Goal: Navigation & Orientation: Understand site structure

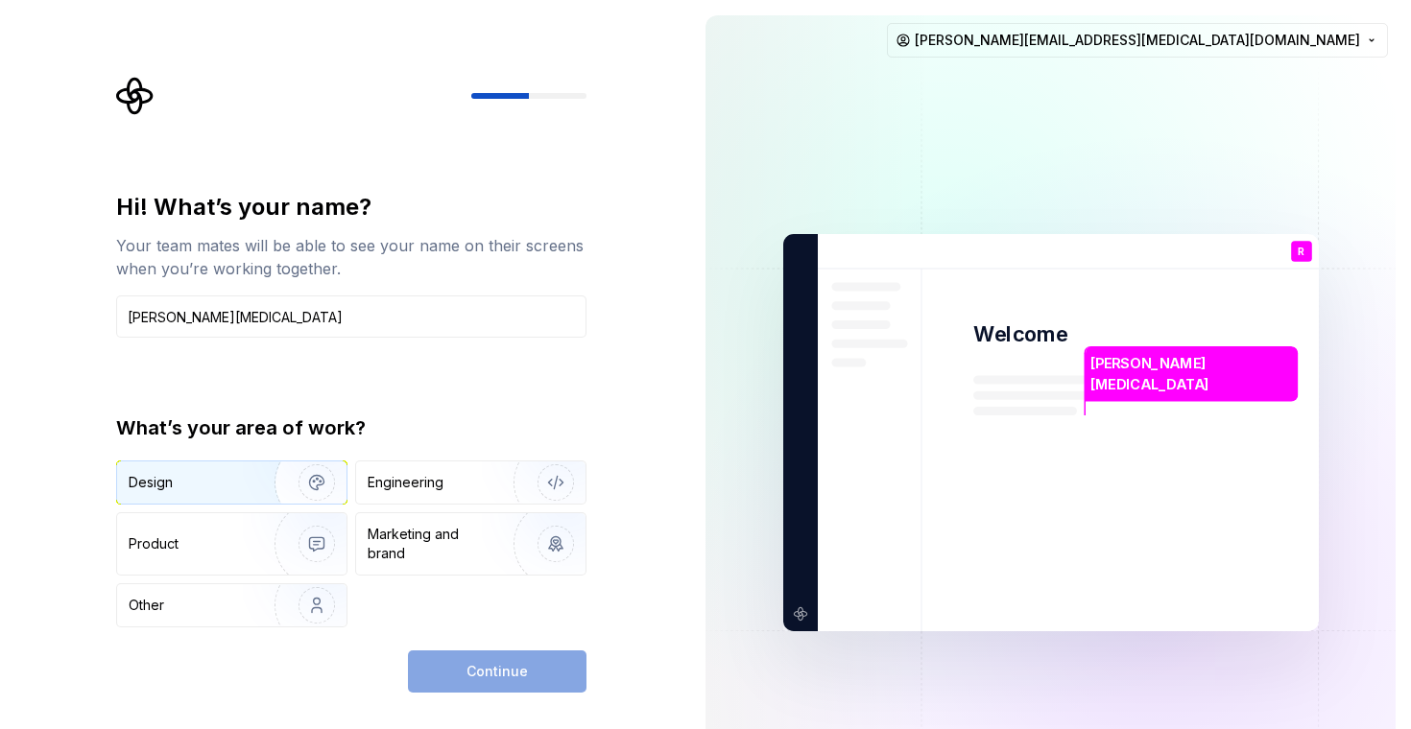
type input "[PERSON_NAME][MEDICAL_DATA]"
click at [243, 482] on img "button" at bounding box center [304, 482] width 123 height 129
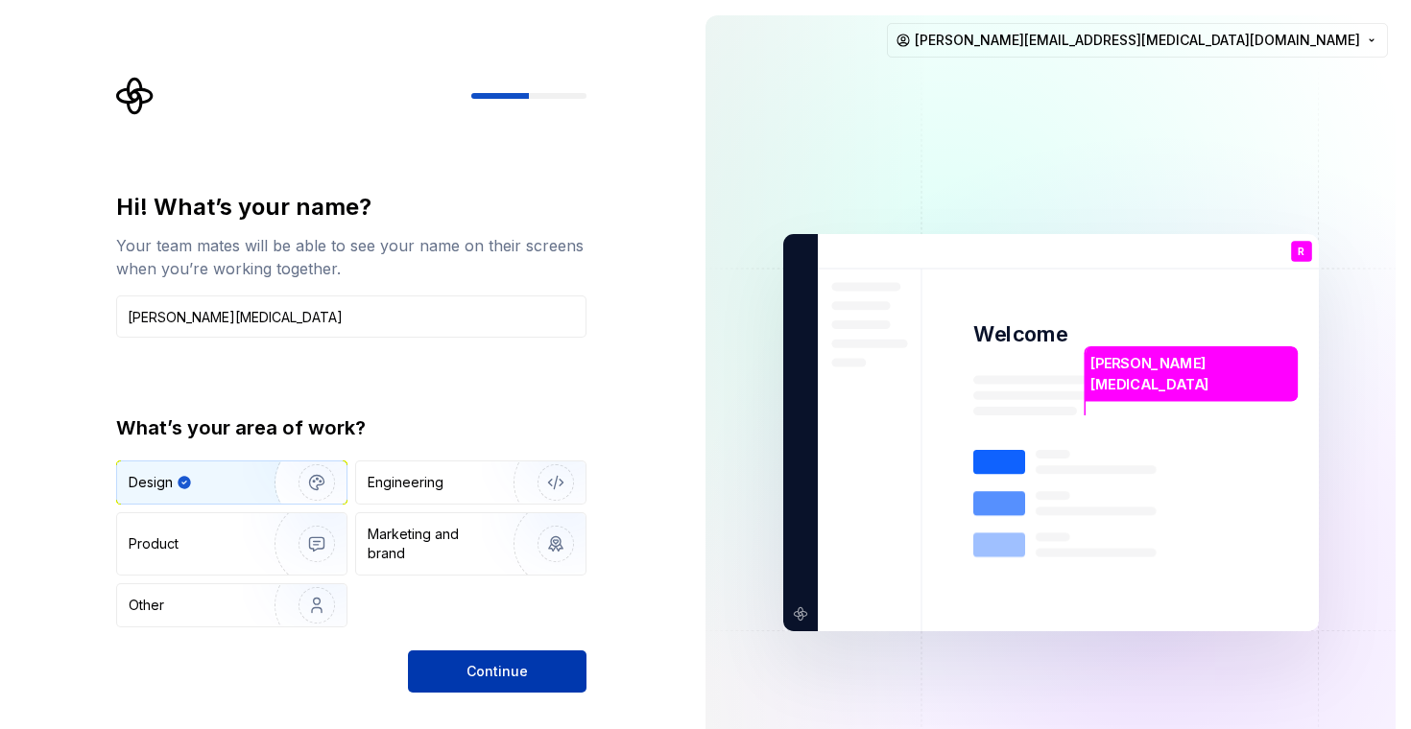
click at [476, 661] on button "Continue" at bounding box center [497, 672] width 178 height 42
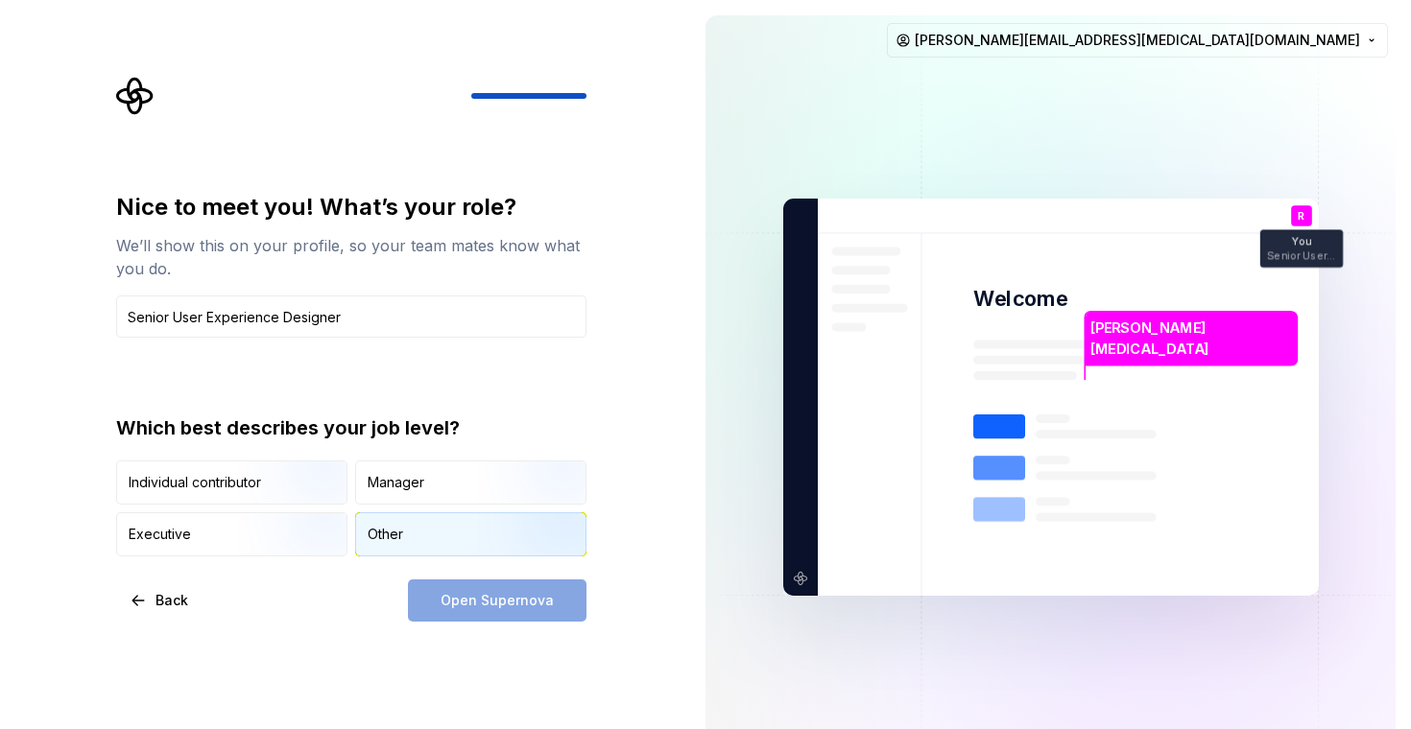
type input "Senior User Experience Designer"
click at [459, 550] on div "Other" at bounding box center [470, 534] width 229 height 42
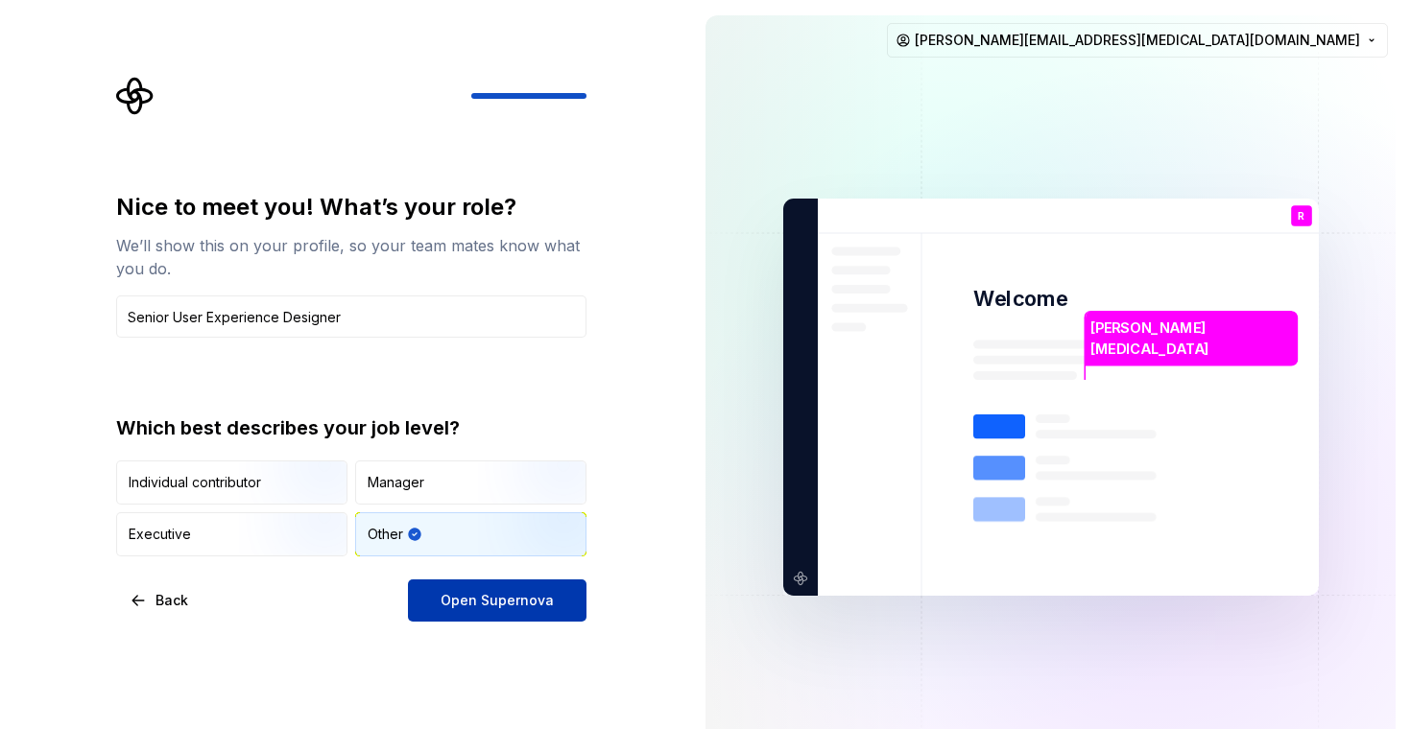
click at [485, 598] on span "Open Supernova" at bounding box center [496, 600] width 113 height 19
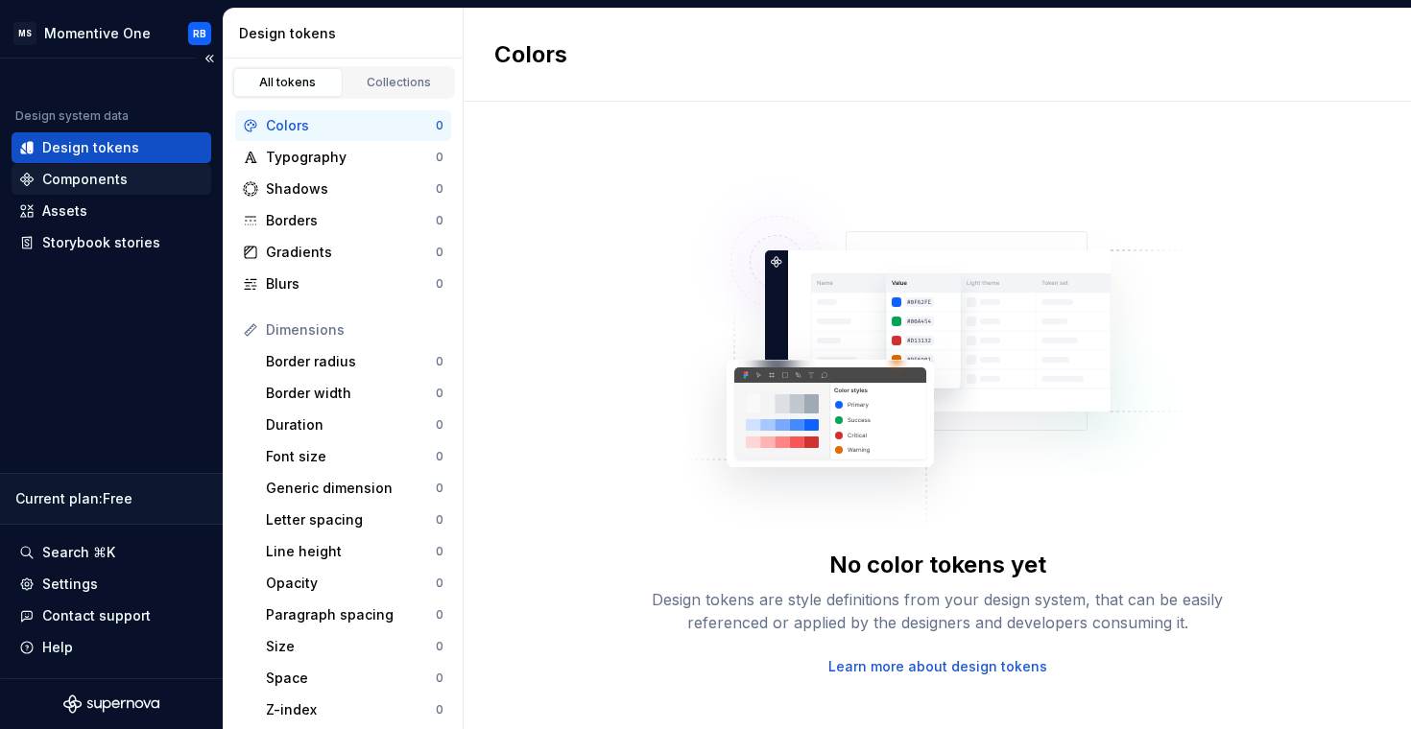
click at [113, 184] on div "Components" at bounding box center [84, 179] width 85 height 19
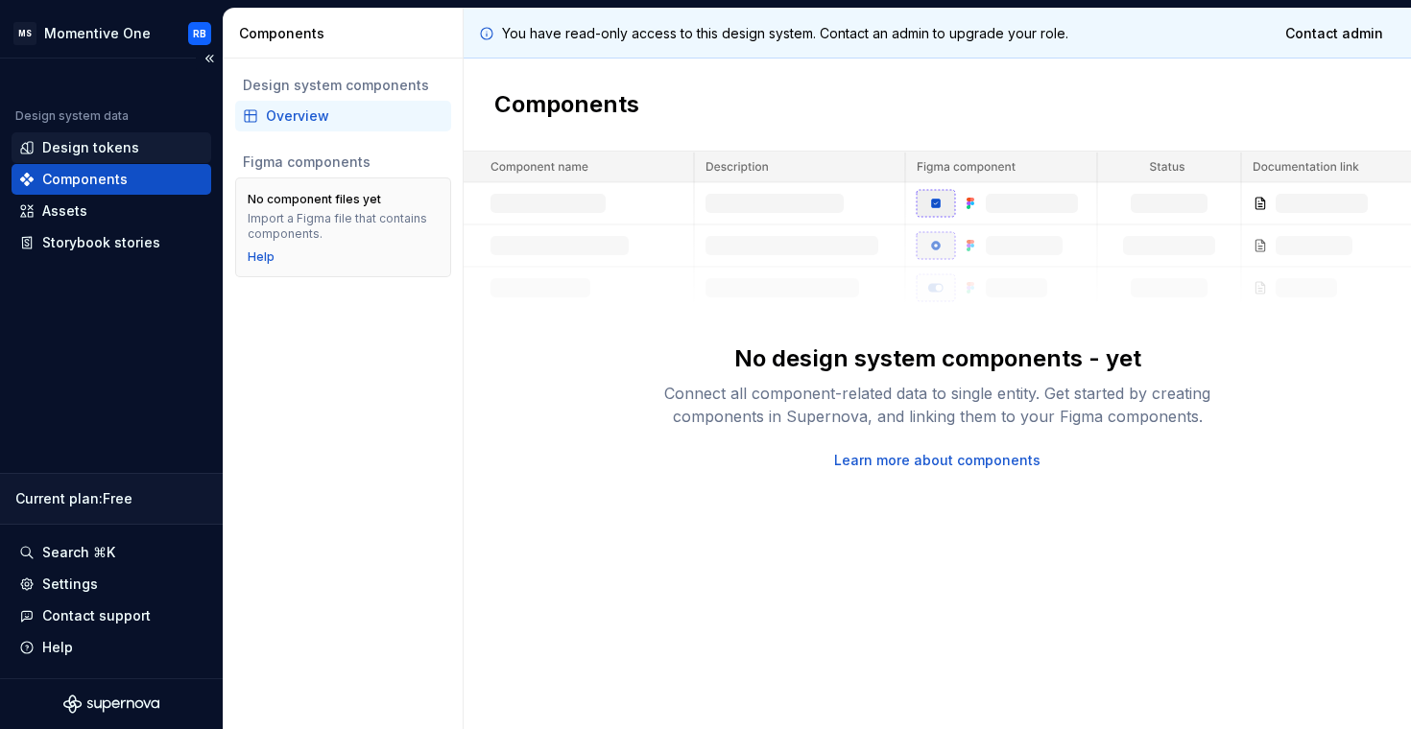
click at [114, 156] on div "Design tokens" at bounding box center [90, 147] width 97 height 19
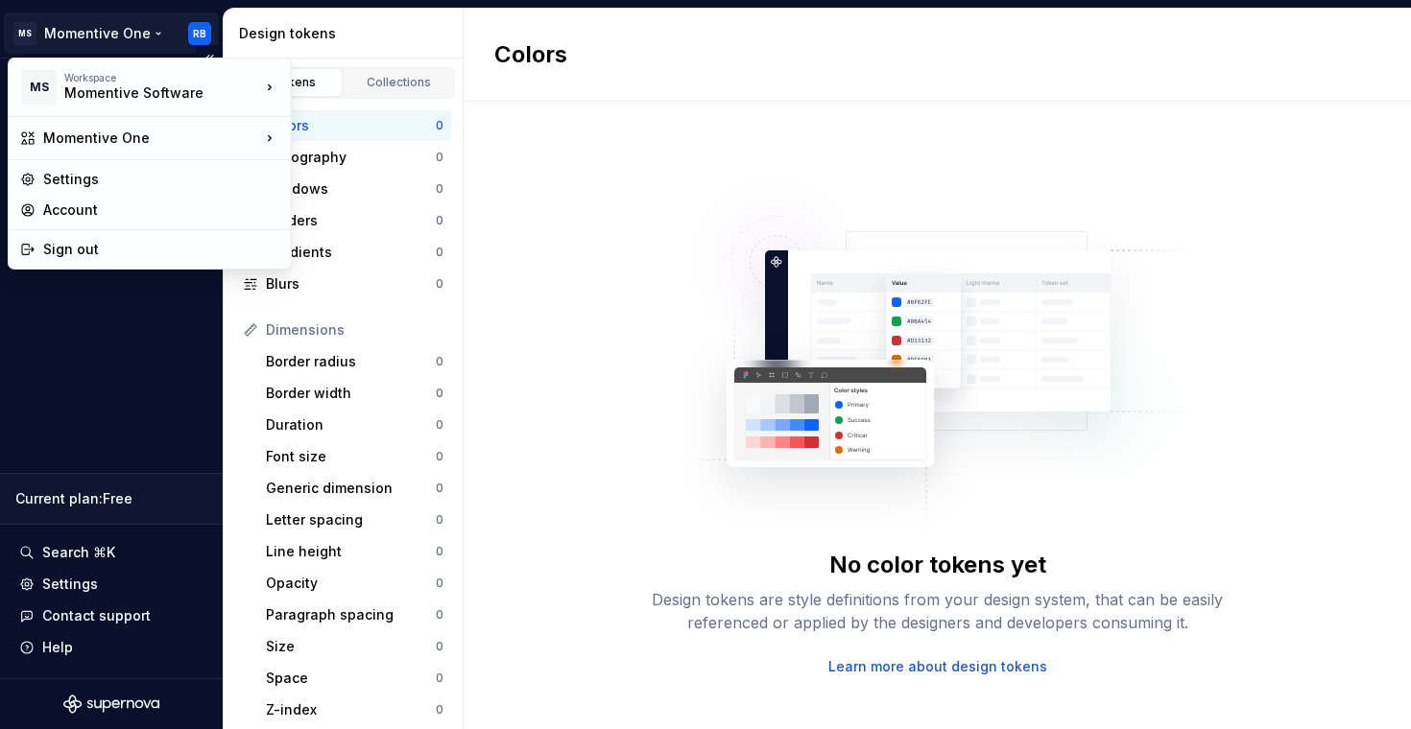
click at [154, 29] on html "MS Momentive One RB Design system data Design tokens Components Assets Storyboo…" at bounding box center [705, 364] width 1411 height 729
click at [150, 31] on html "MS Momentive One RB Design system data Design tokens Components Assets Storyboo…" at bounding box center [705, 364] width 1411 height 729
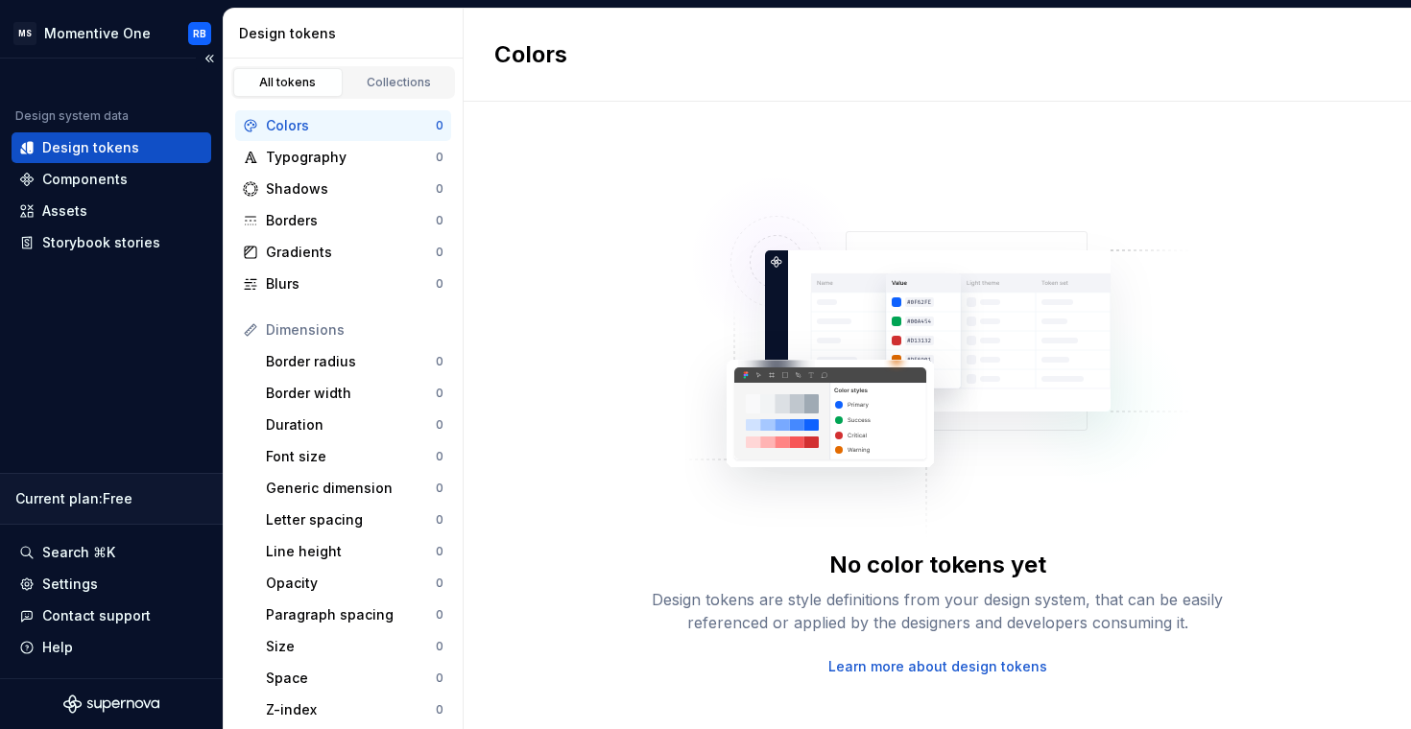
click at [112, 495] on div "Current plan : Free" at bounding box center [111, 498] width 192 height 19
click at [97, 36] on html "MS Momentive One RB Design system data Design tokens Components Assets Storyboo…" at bounding box center [705, 364] width 1411 height 729
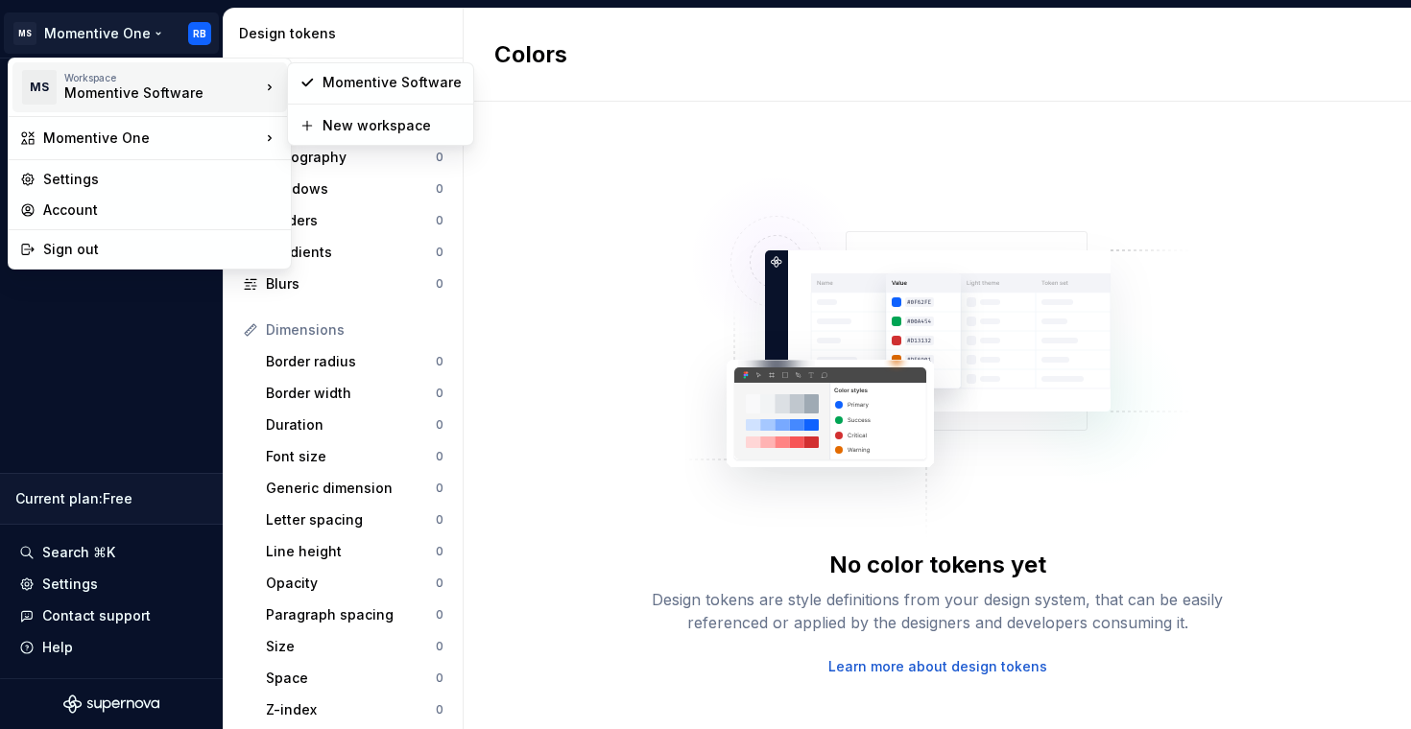
click at [75, 89] on div "Momentive Software" at bounding box center [145, 92] width 163 height 19
click at [311, 80] on icon at bounding box center [307, 83] width 10 height 7
click at [198, 32] on html "MS Momentive One RB Design system data Design tokens Components Assets Storyboo…" at bounding box center [705, 364] width 1411 height 729
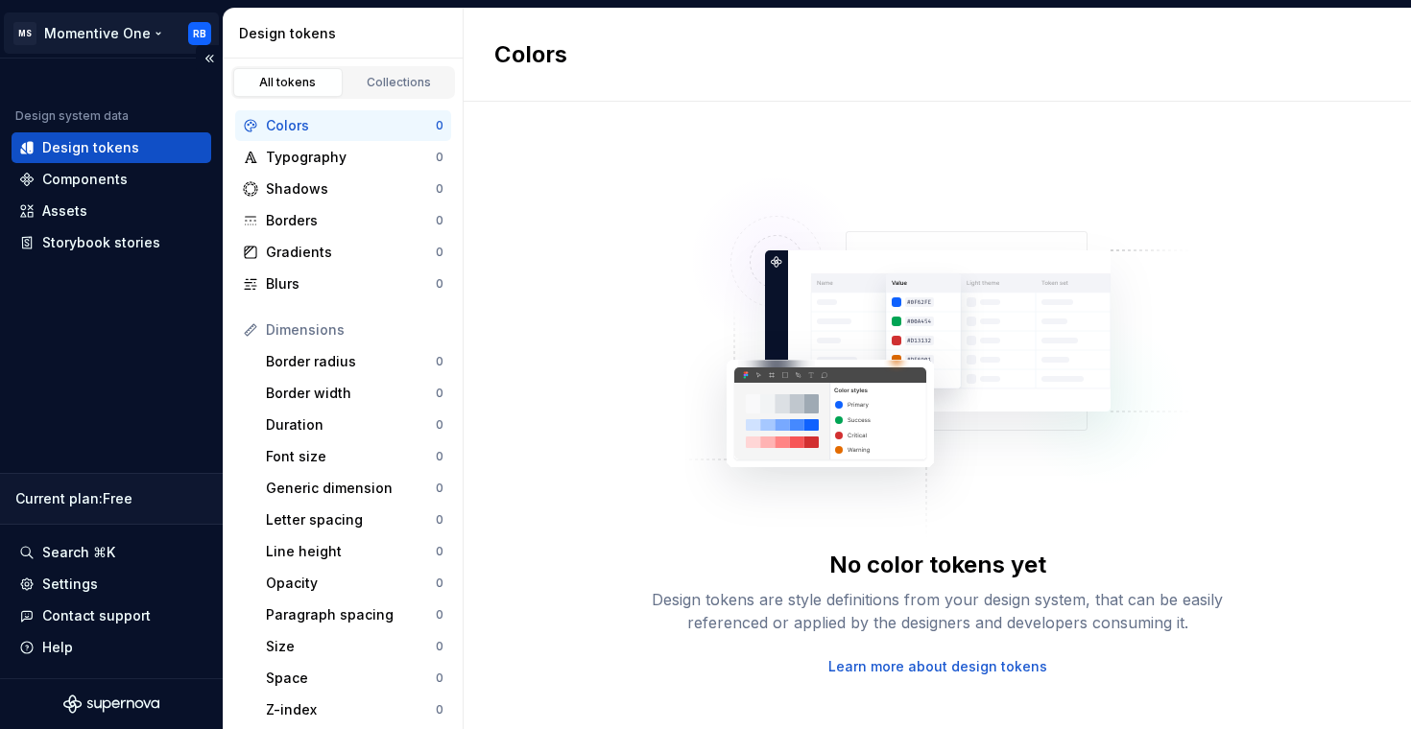
click at [198, 25] on html "MS Momentive One RB Design system data Design tokens Components Assets Storyboo…" at bounding box center [705, 364] width 1411 height 729
click at [117, 245] on div "Storybook stories" at bounding box center [101, 242] width 118 height 19
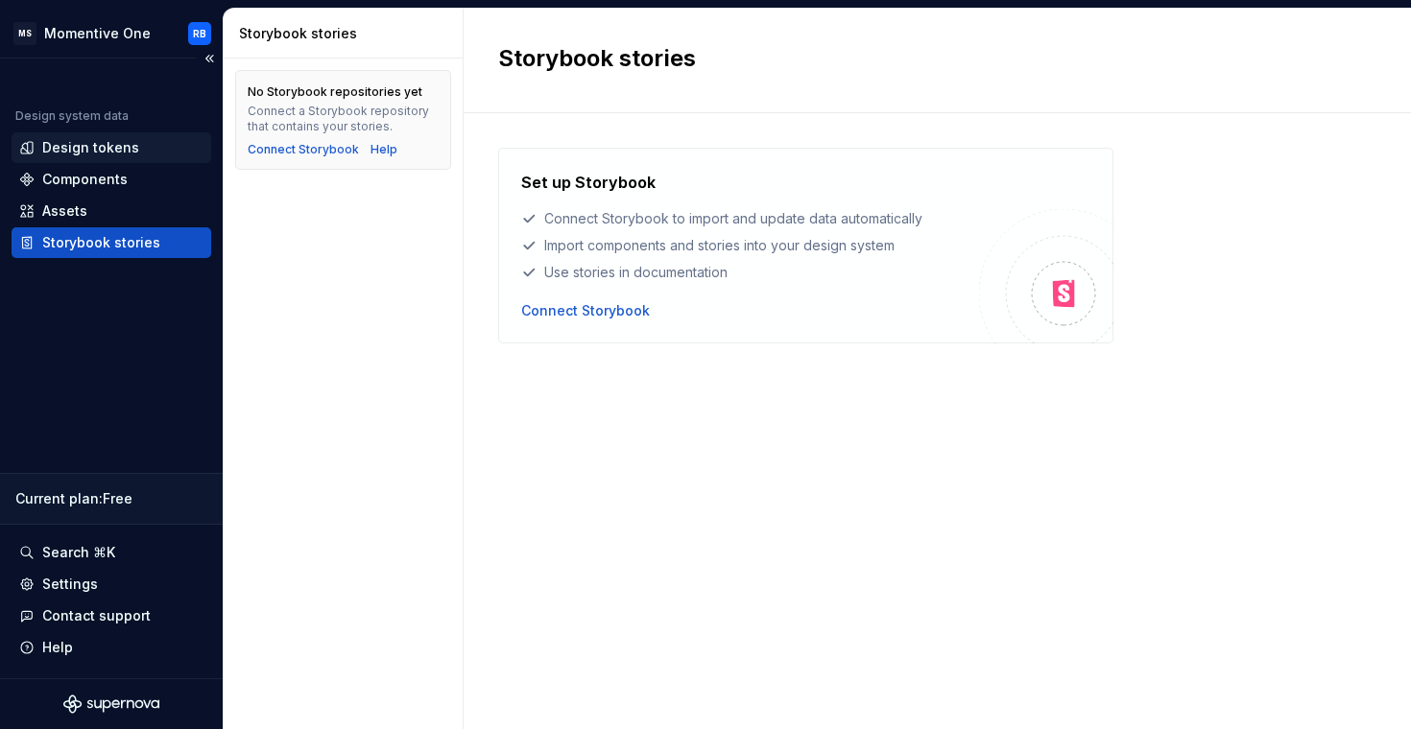
click at [112, 136] on div "Design tokens" at bounding box center [112, 147] width 200 height 31
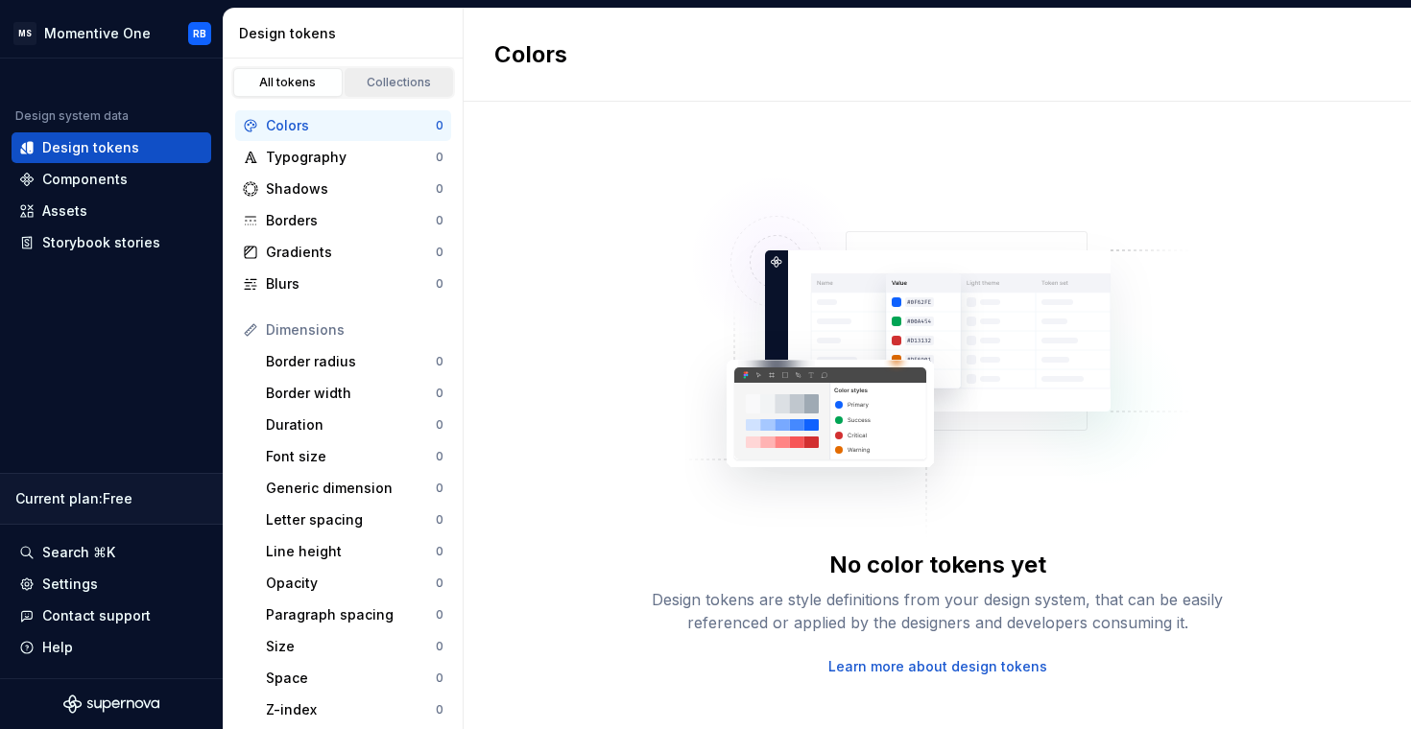
click at [375, 83] on div "Collections" at bounding box center [399, 82] width 96 height 15
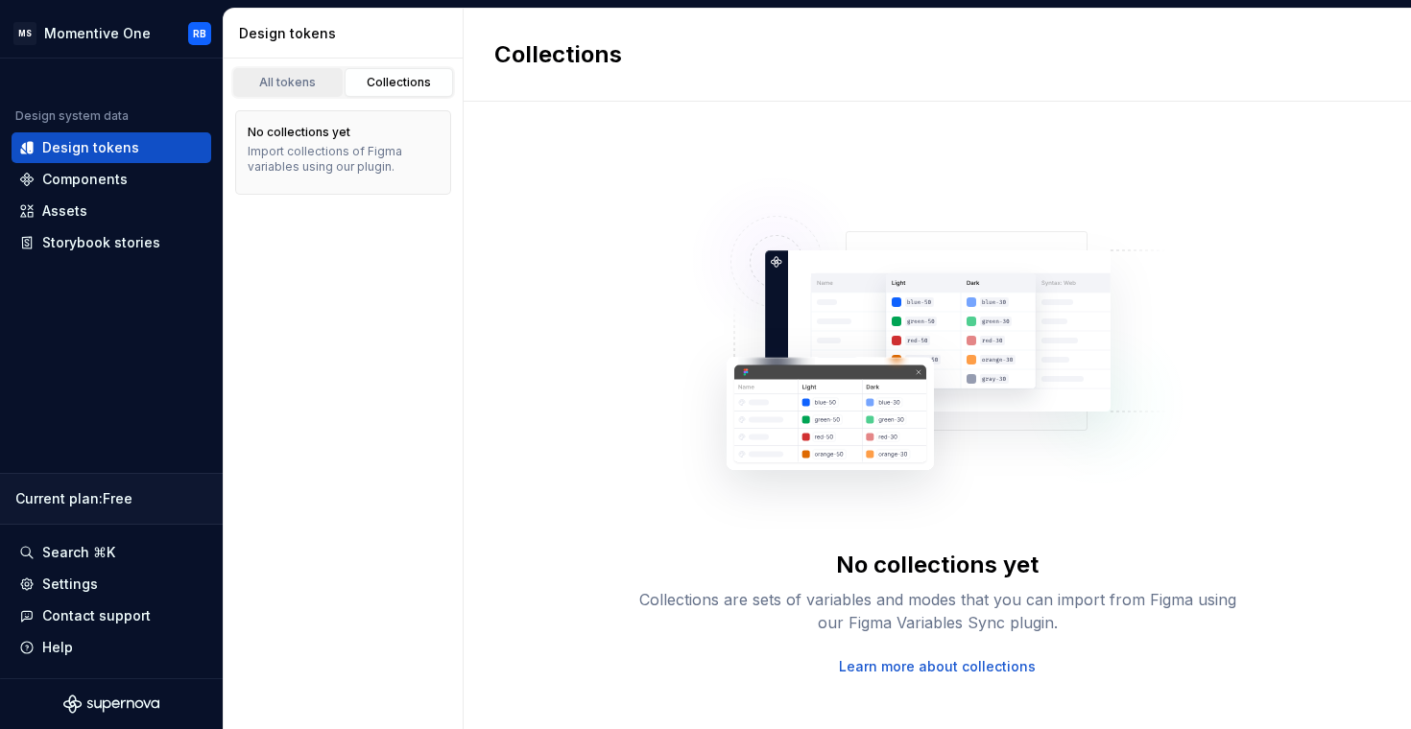
click at [320, 83] on div "All tokens" at bounding box center [288, 82] width 96 height 15
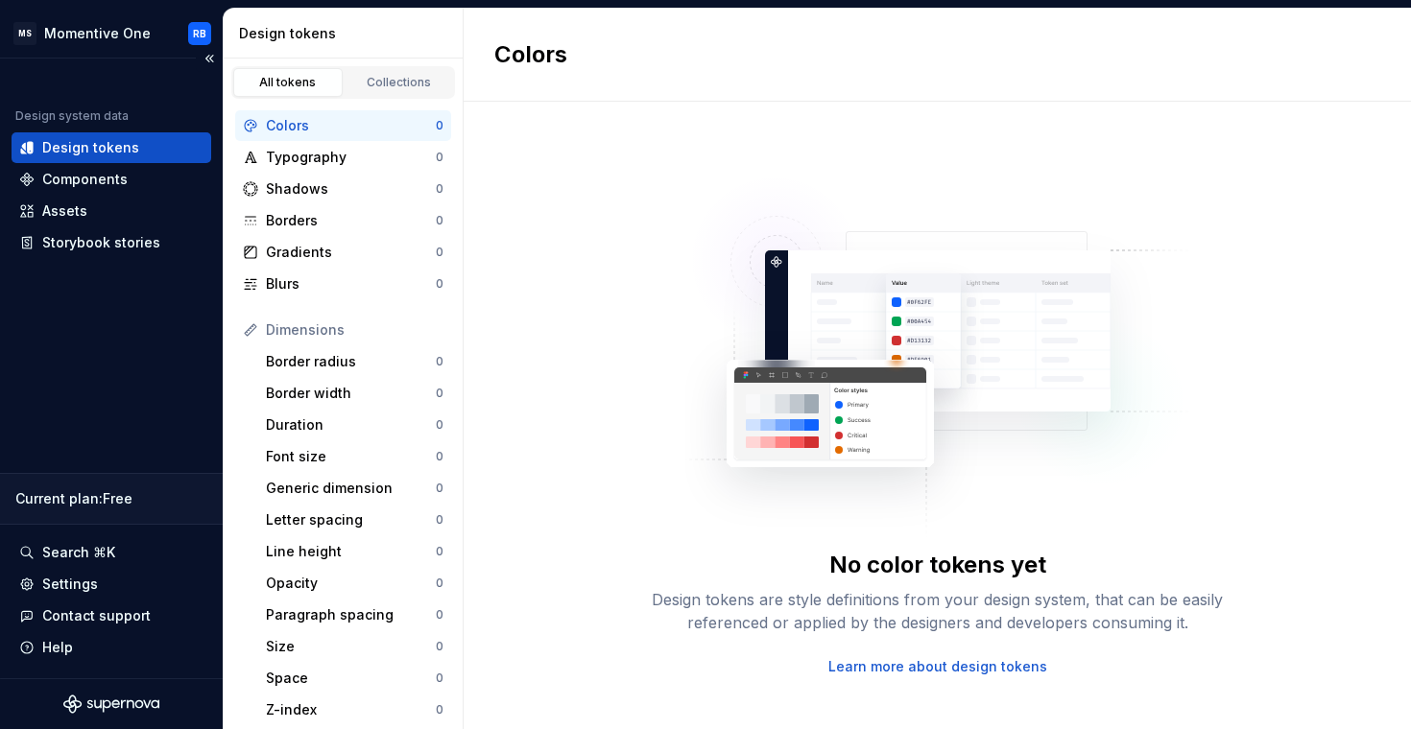
click at [111, 116] on div "Design system data" at bounding box center [71, 115] width 113 height 15
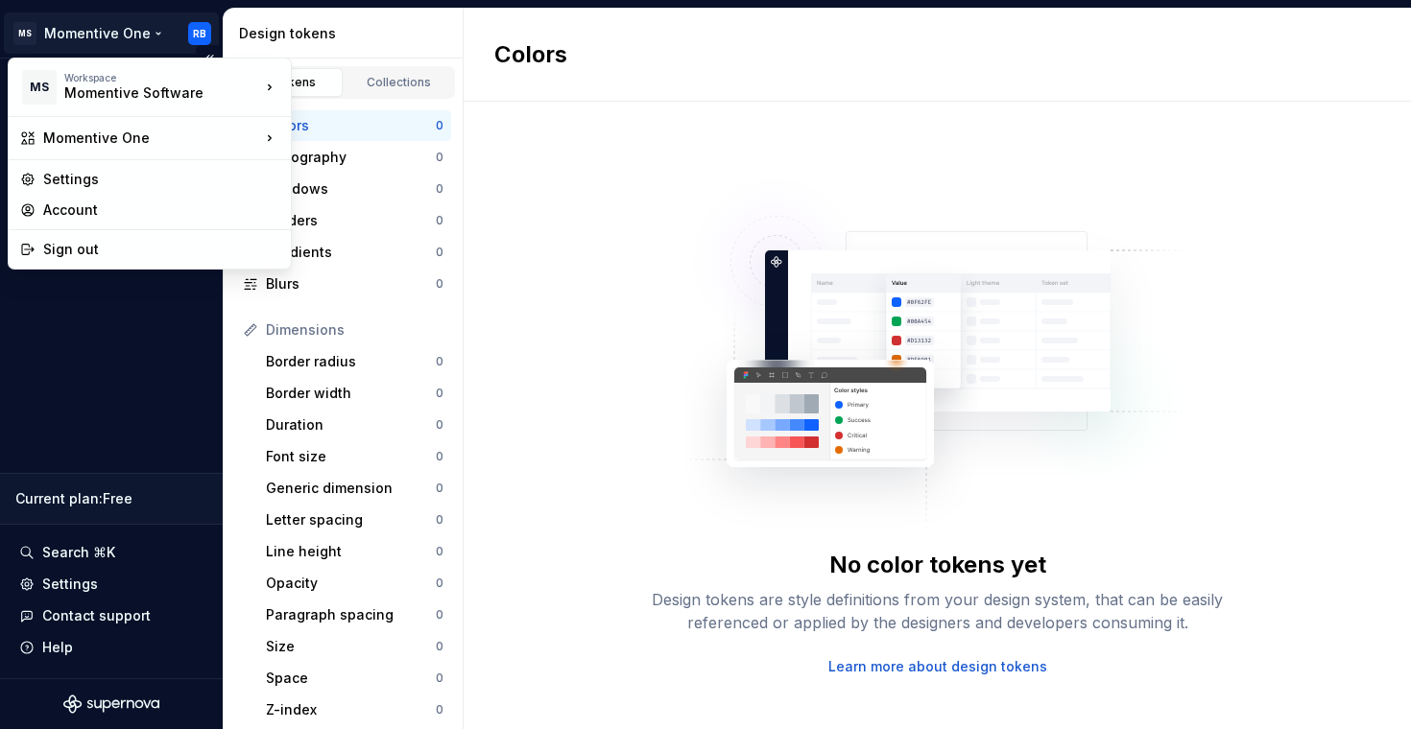
click at [132, 34] on html "MS Momentive One RB Design system data Design tokens Components Assets Storyboo…" at bounding box center [705, 364] width 1411 height 729
click at [306, 135] on icon at bounding box center [306, 140] width 15 height 15
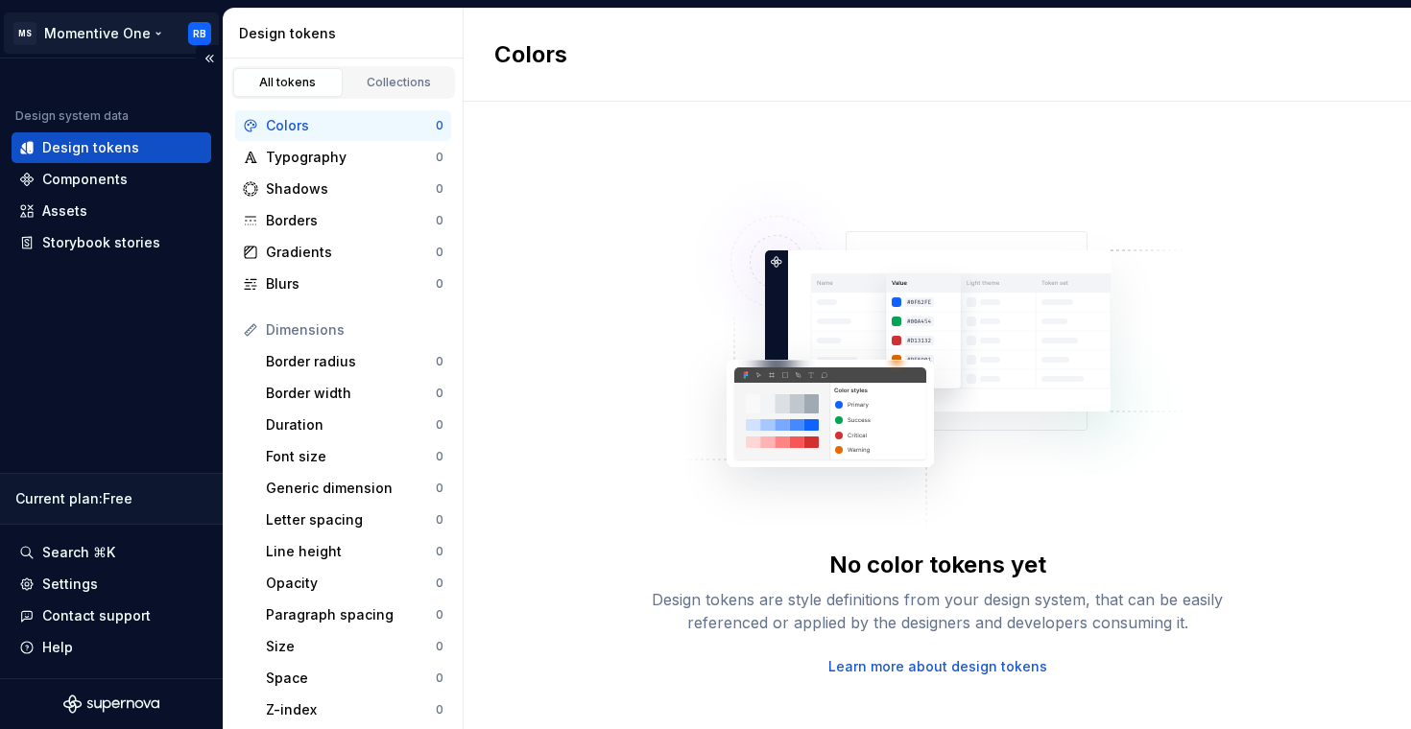
click at [125, 30] on html "MS Momentive One RB Design system data Design tokens Components Assets Storyboo…" at bounding box center [705, 364] width 1411 height 729
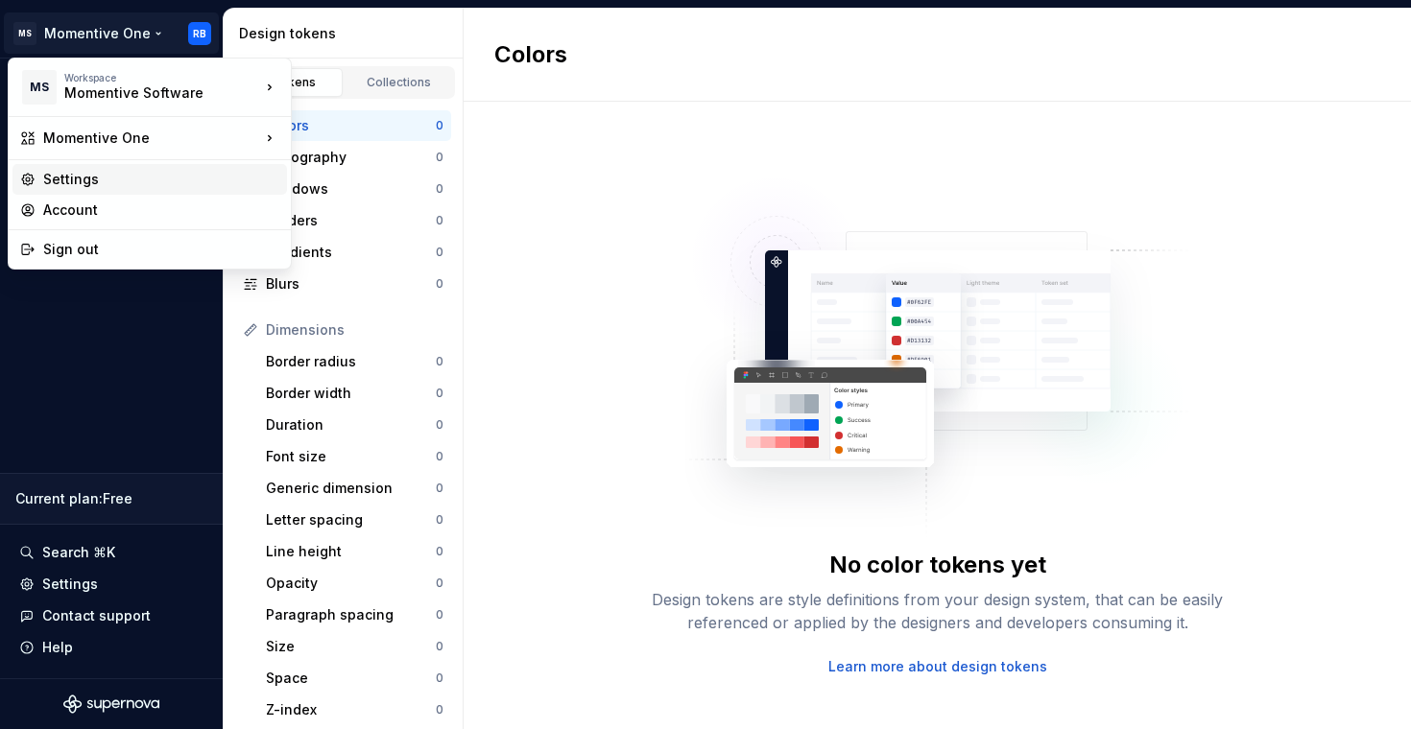
click at [121, 173] on div "Settings" at bounding box center [161, 179] width 236 height 19
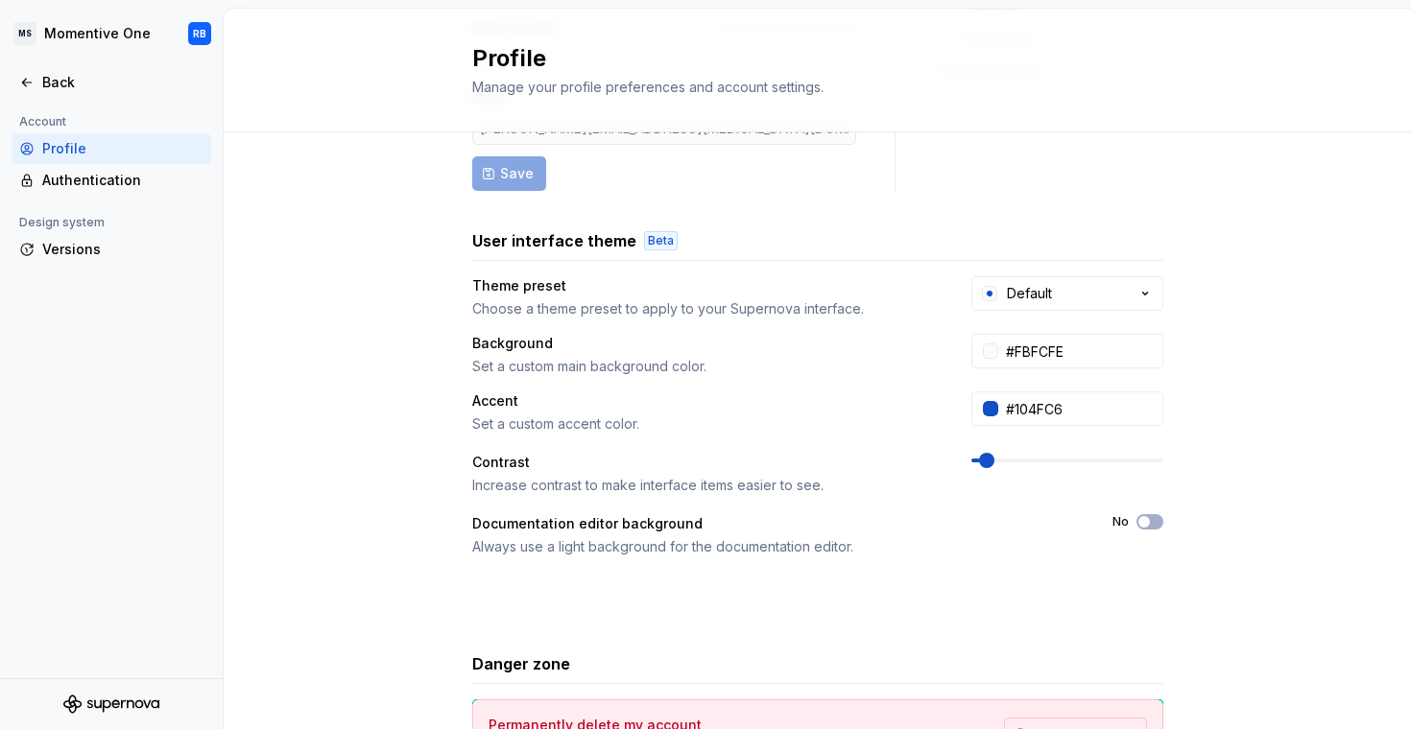
scroll to position [143, 0]
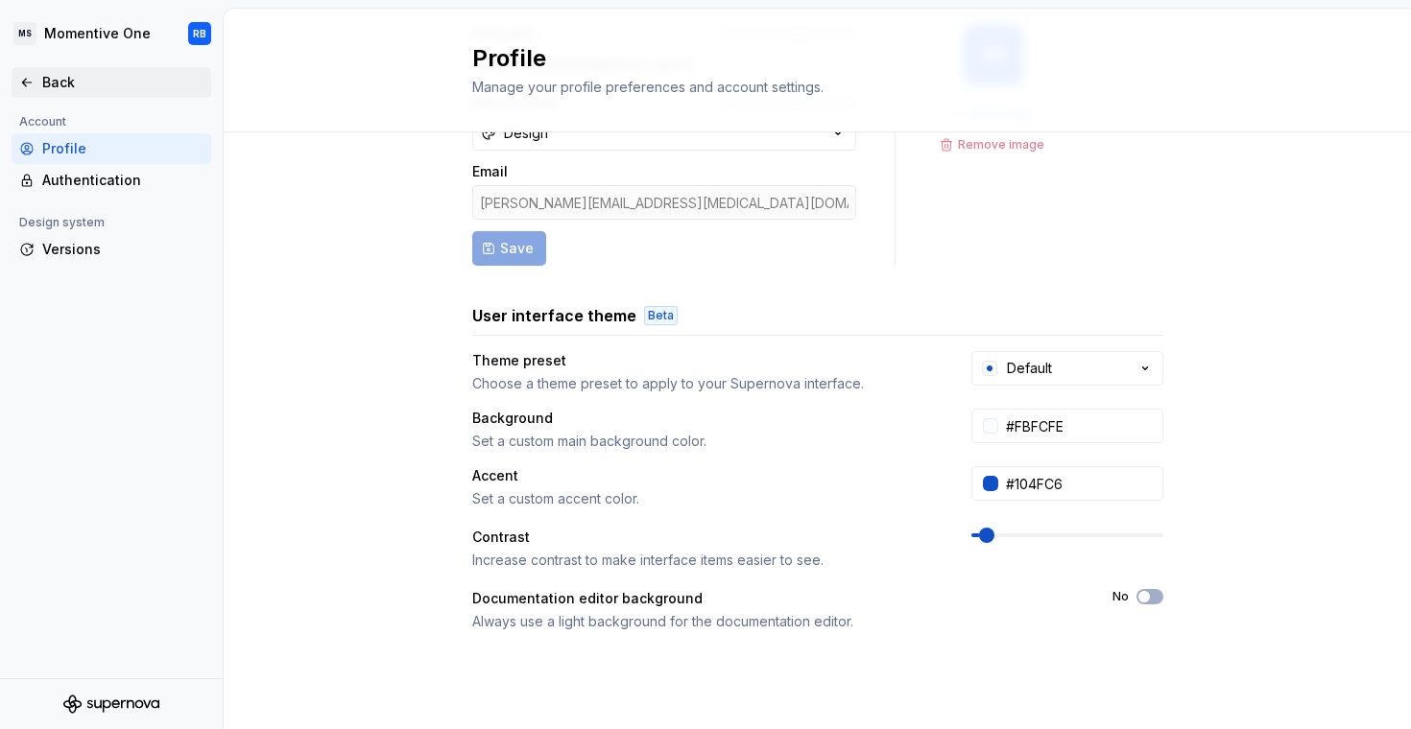
click at [46, 89] on div "Back" at bounding box center [122, 82] width 161 height 19
